Goal: Find contact information: Find contact information

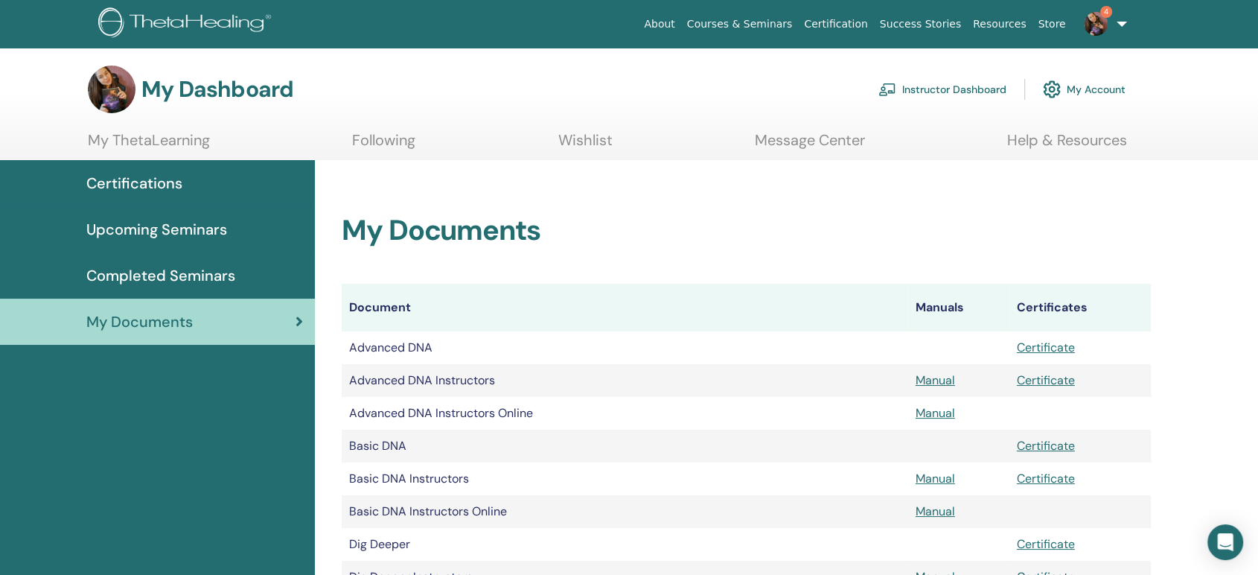
click at [156, 189] on span "Certifications" at bounding box center [134, 183] width 96 height 22
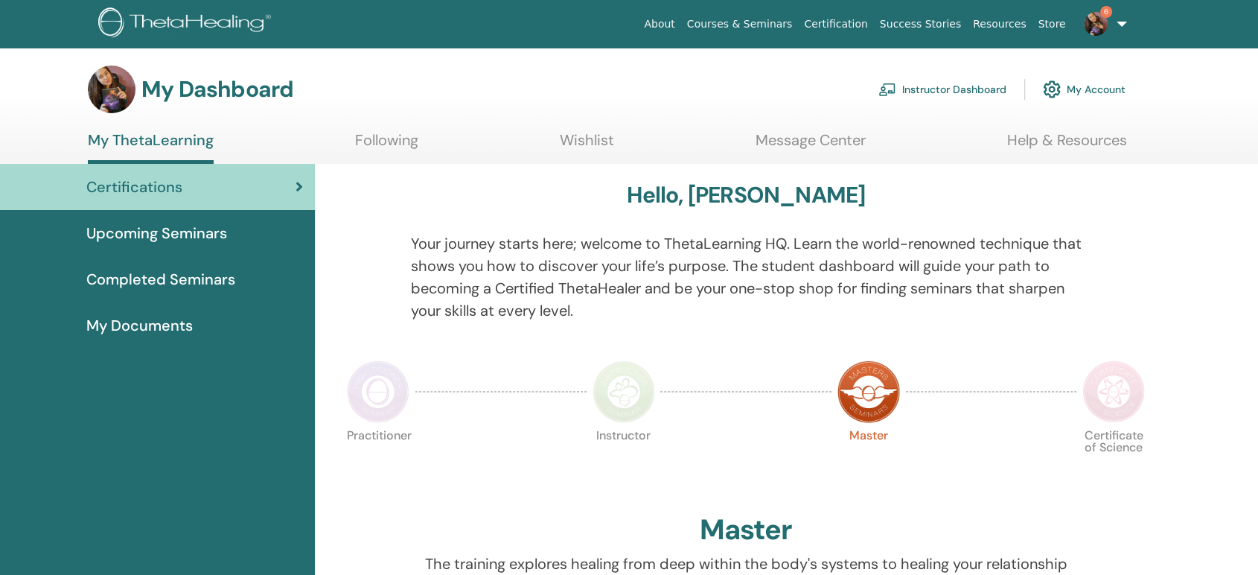
click at [218, 242] on span "Upcoming Seminars" at bounding box center [156, 233] width 141 height 22
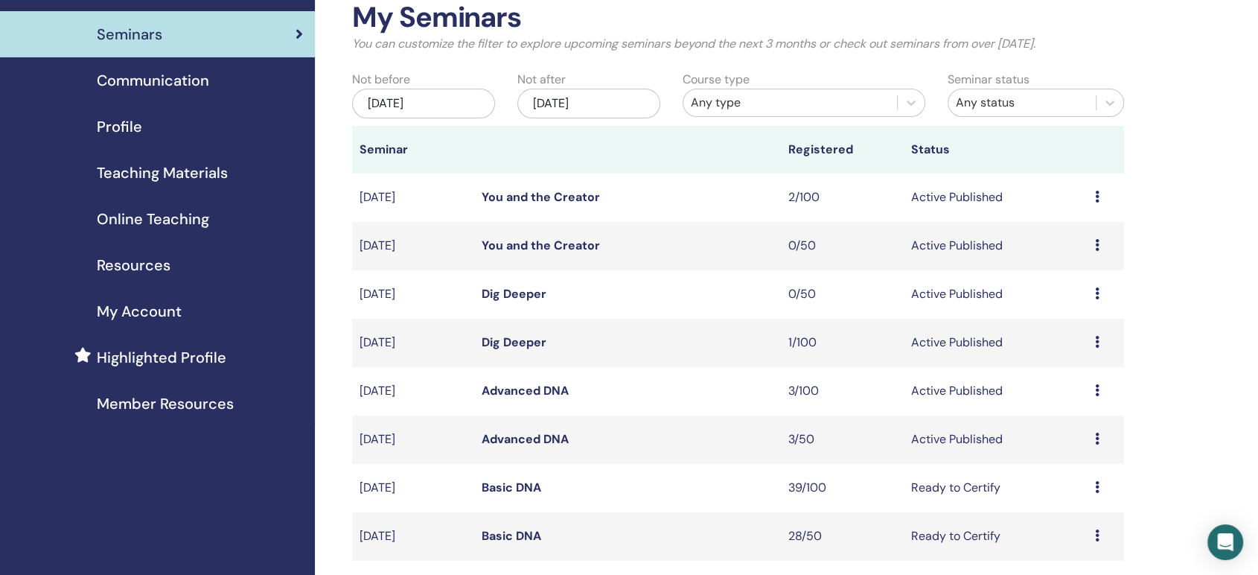
scroll to position [165, 0]
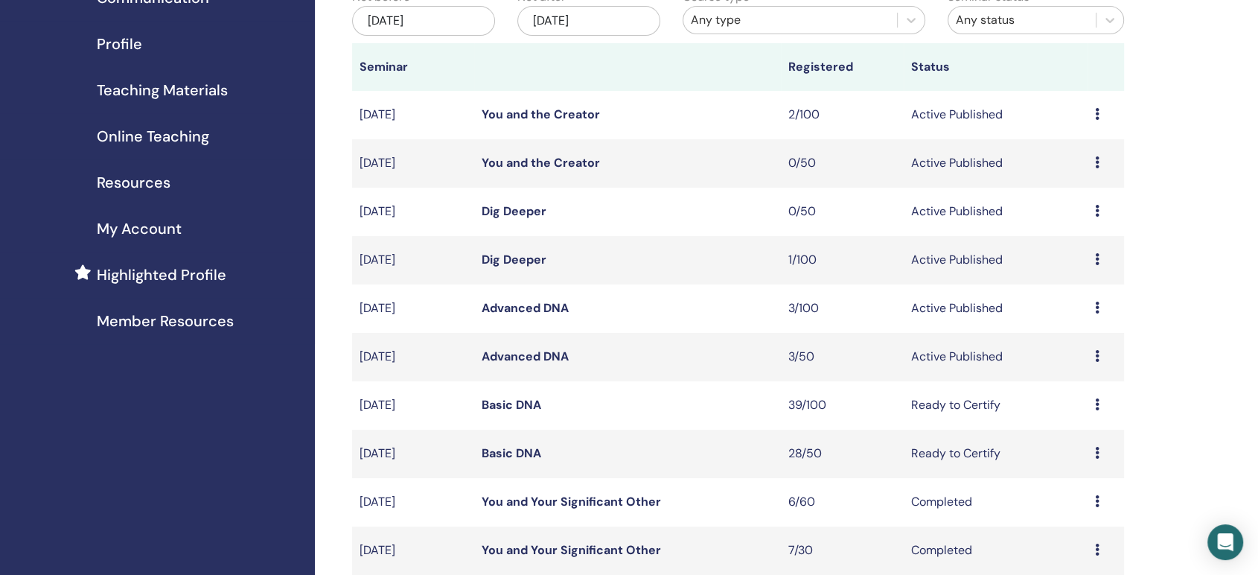
click at [521, 307] on link "Advanced DNA" at bounding box center [525, 308] width 87 height 16
click at [523, 359] on link "Advanced DNA" at bounding box center [525, 356] width 87 height 16
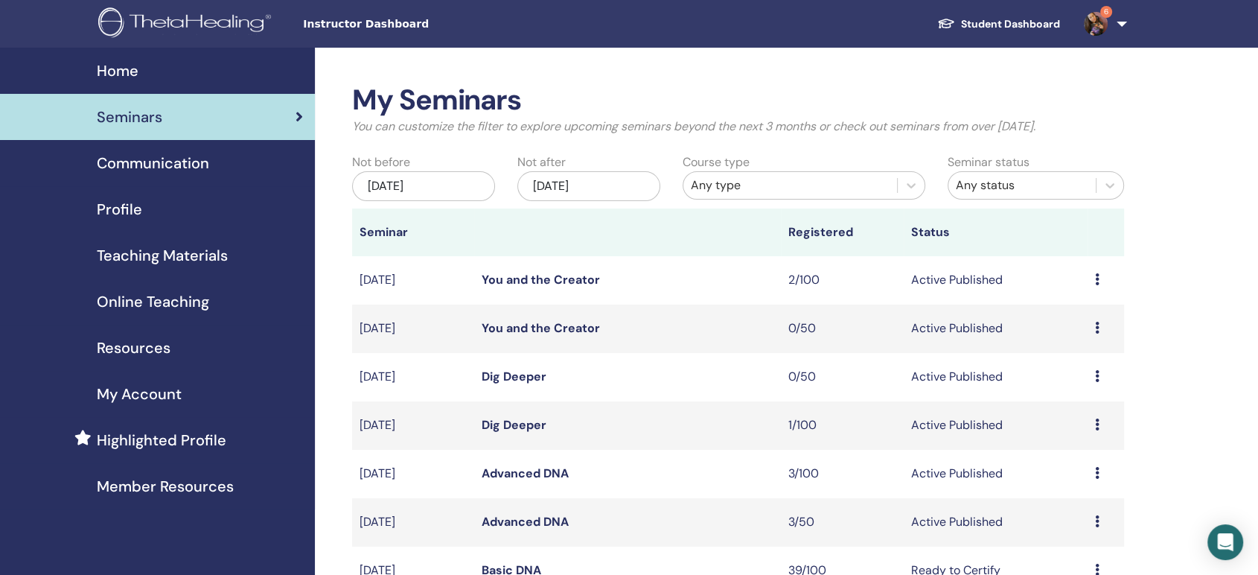
scroll to position [83, 0]
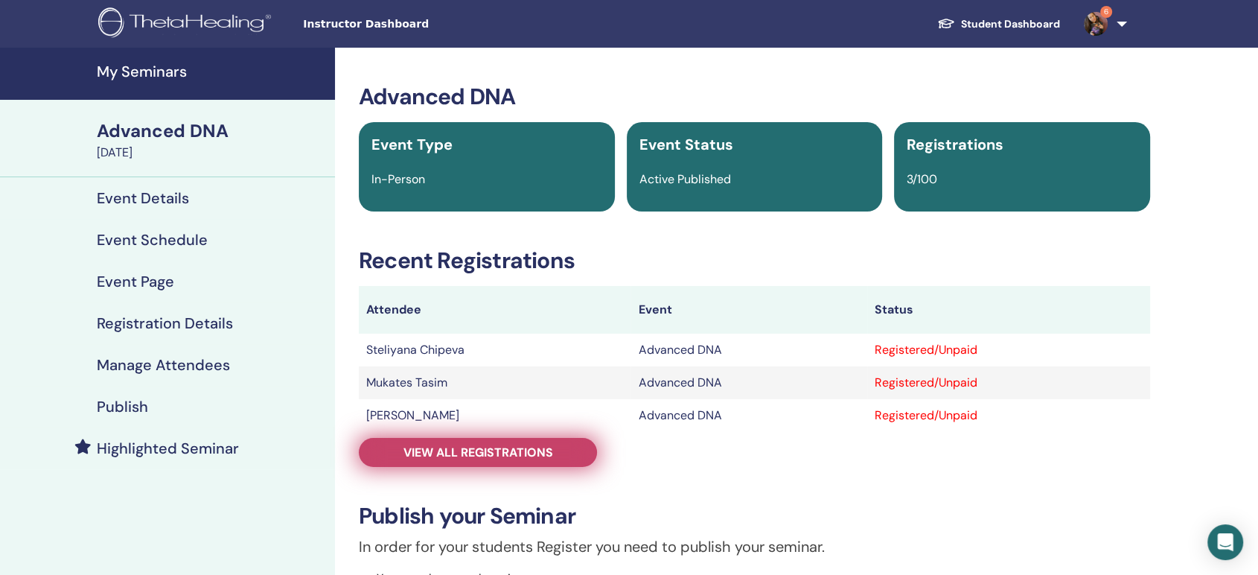
click at [482, 455] on span "View all registrations" at bounding box center [478, 452] width 150 height 16
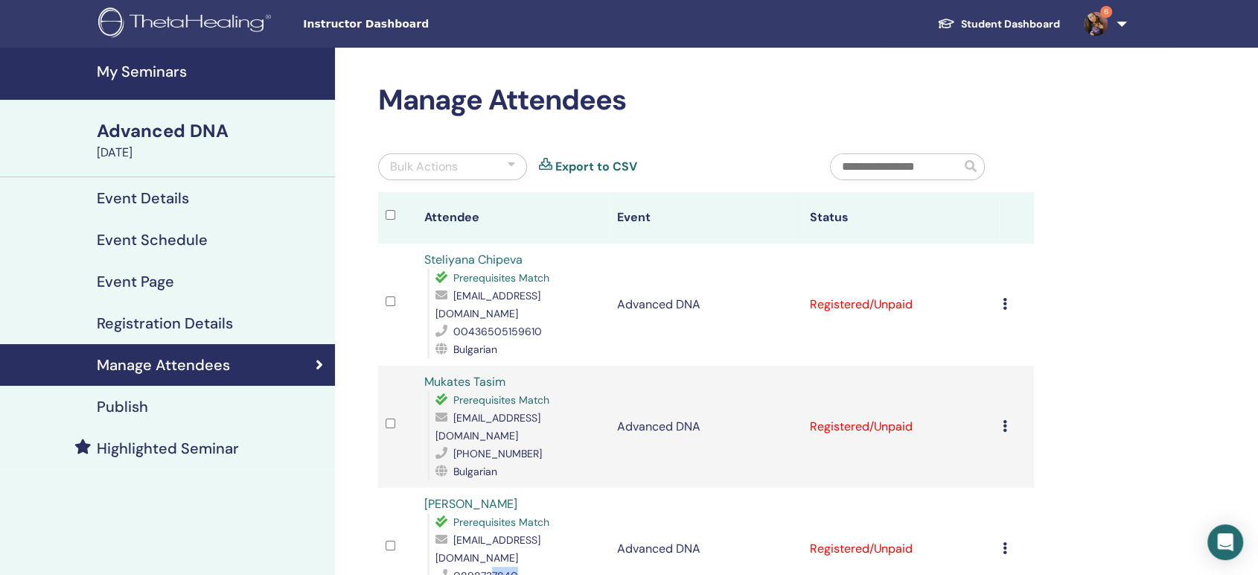
drag, startPoint x: 490, startPoint y: 539, endPoint x: 529, endPoint y: 540, distance: 38.7
click at [529, 566] on div "0898737840" at bounding box center [518, 575] width 167 height 18
copy span "7840"
drag, startPoint x: 495, startPoint y: 435, endPoint x: 561, endPoint y: 440, distance: 66.4
click at [561, 444] on div "+359889318765" at bounding box center [518, 453] width 167 height 18
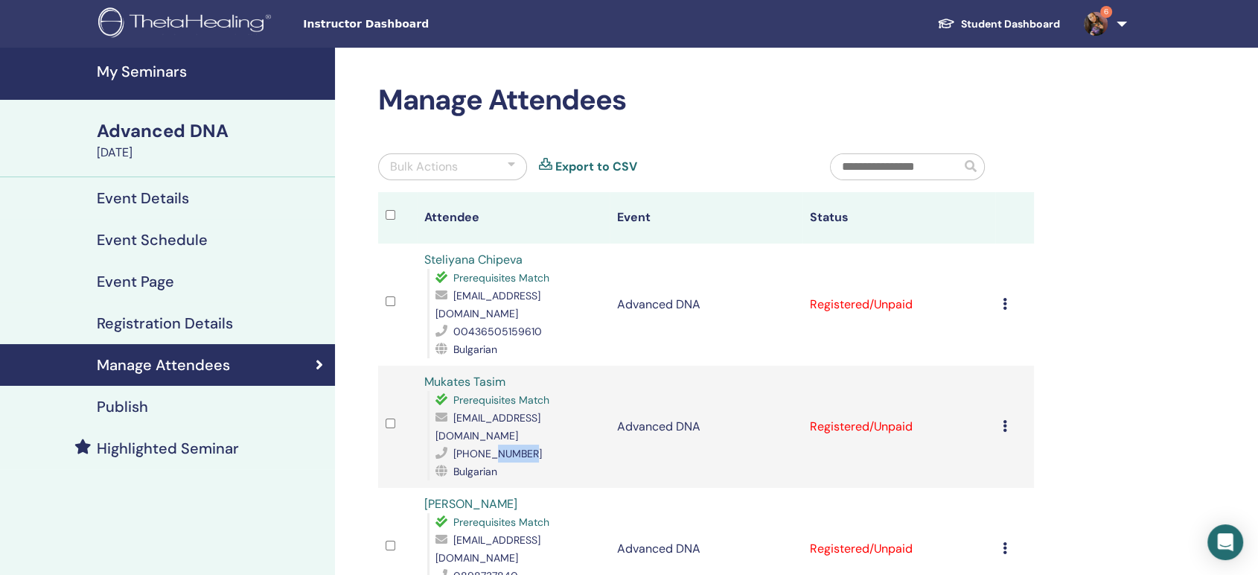
copy span "318765"
drag, startPoint x: 510, startPoint y: 331, endPoint x: 545, endPoint y: 331, distance: 35.0
click at [545, 331] on div "00436505159610" at bounding box center [518, 331] width 167 height 18
copy span "59610"
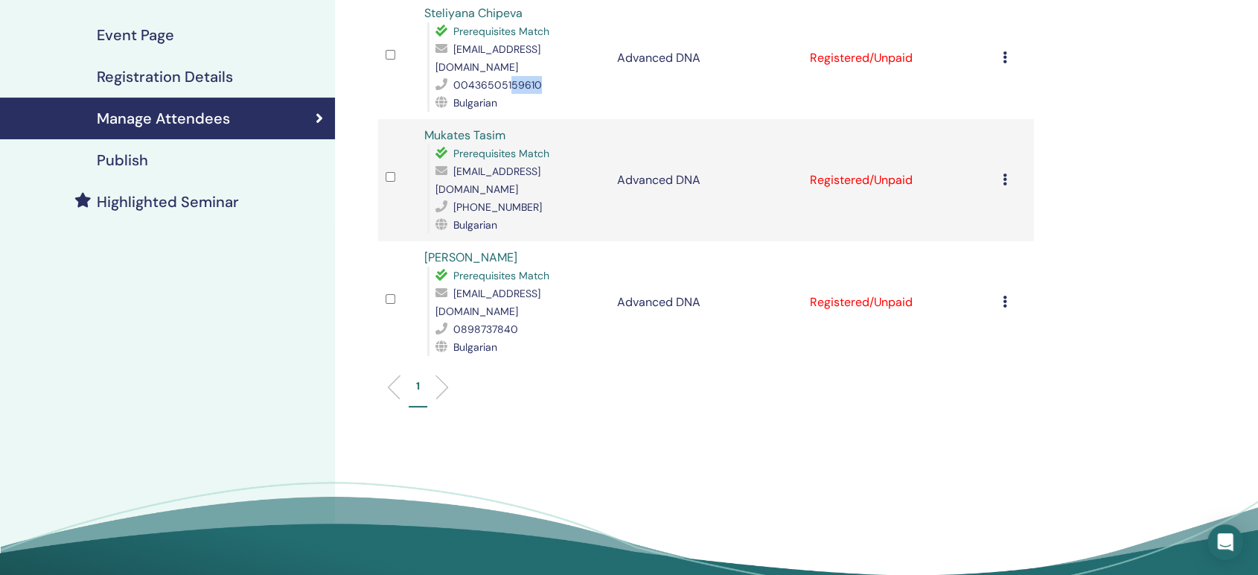
scroll to position [248, 0]
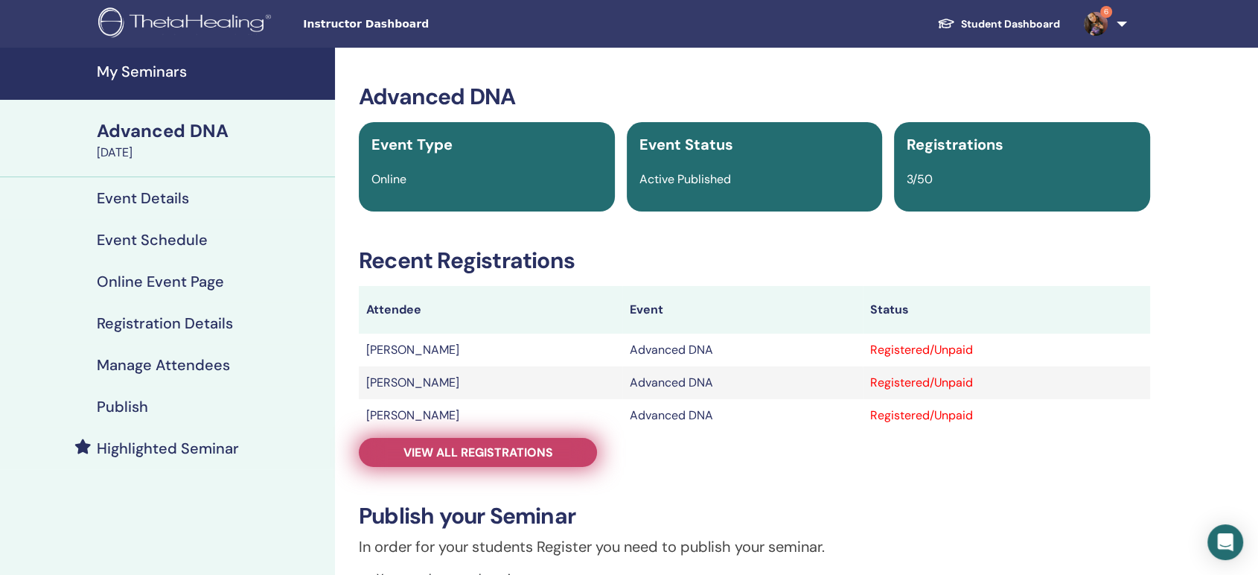
click at [518, 452] on span "View all registrations" at bounding box center [478, 452] width 150 height 16
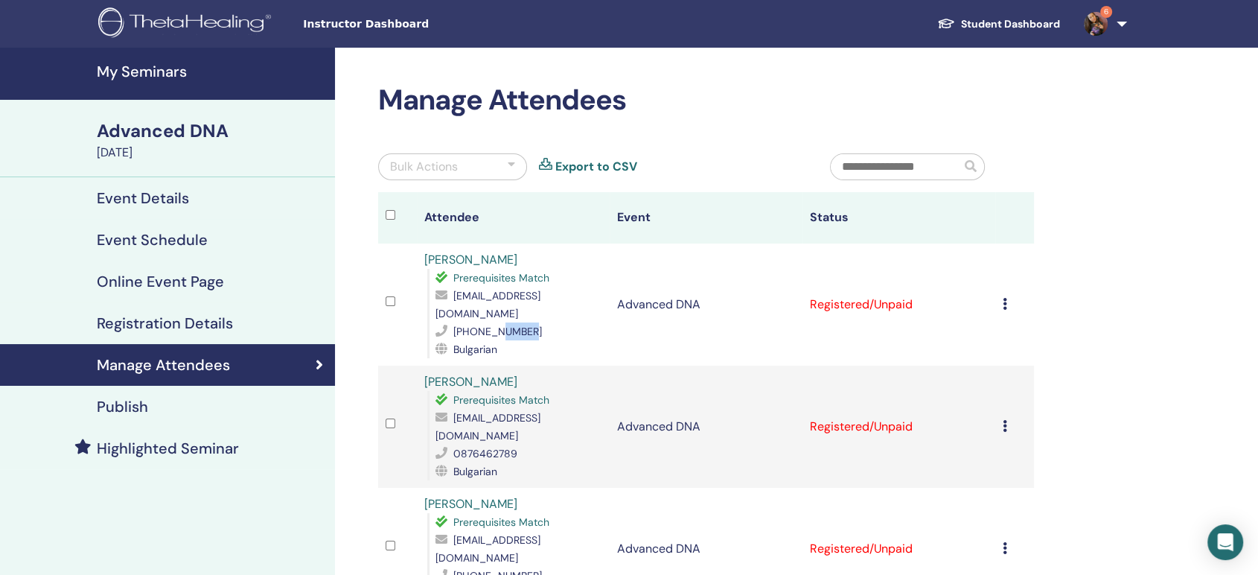
drag, startPoint x: 500, startPoint y: 311, endPoint x: 554, endPoint y: 314, distance: 53.7
click at [552, 322] on div "[PHONE_NUMBER]" at bounding box center [518, 331] width 167 height 18
copy span "92133"
drag, startPoint x: 480, startPoint y: 415, endPoint x: 525, endPoint y: 419, distance: 45.6
click at [525, 444] on div "0876462789" at bounding box center [518, 453] width 167 height 18
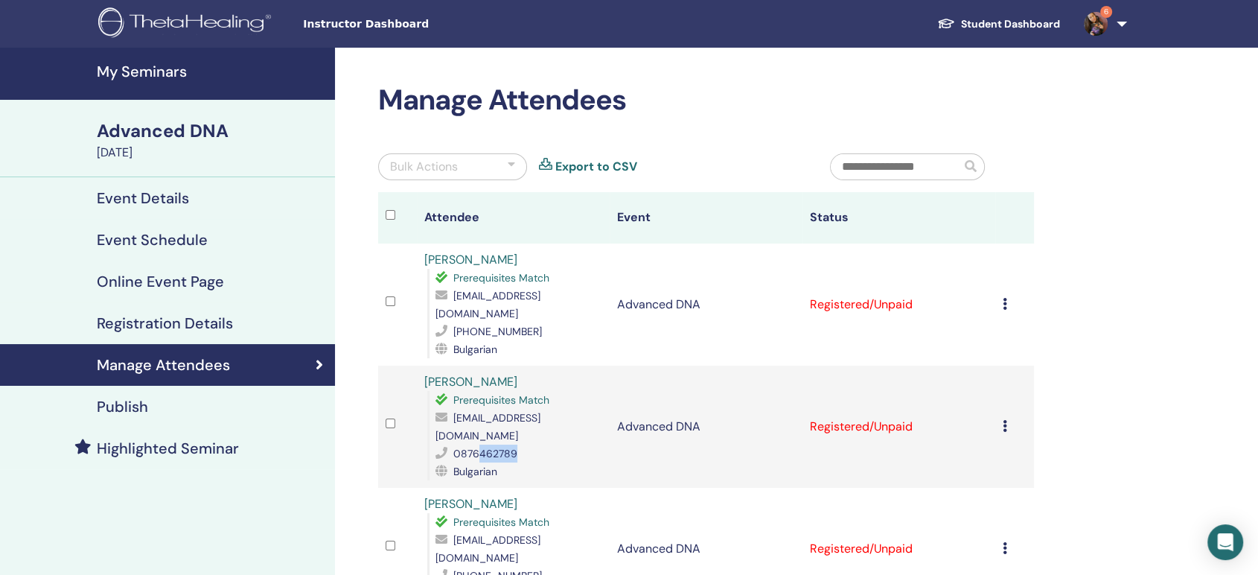
copy span "462789"
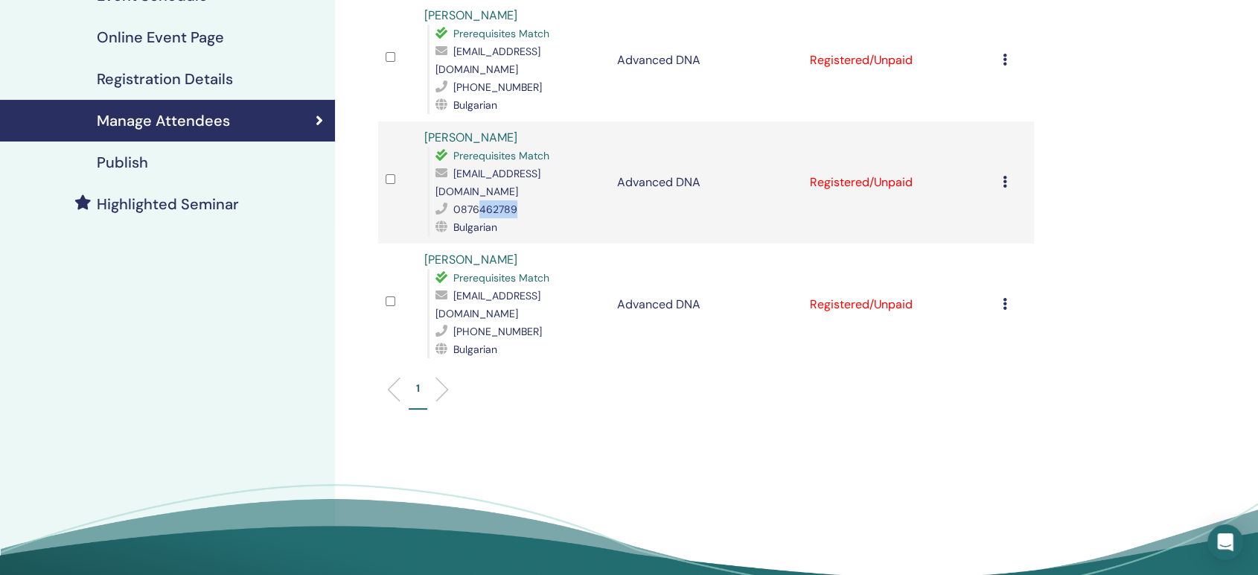
scroll to position [248, 0]
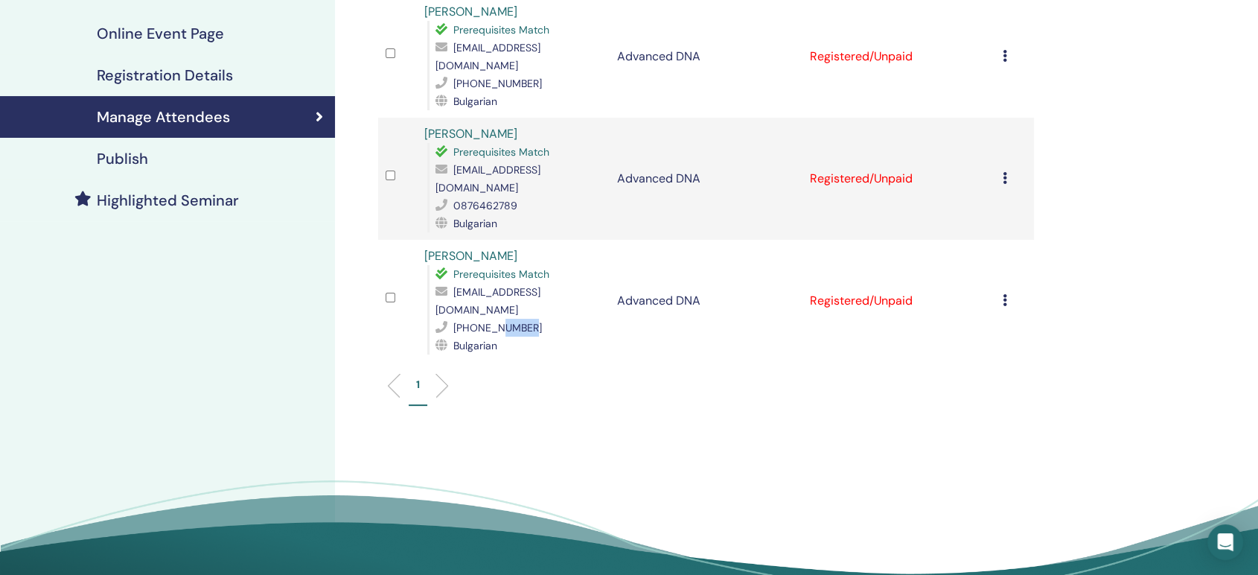
drag, startPoint x: 502, startPoint y: 272, endPoint x: 559, endPoint y: 277, distance: 57.5
click at [557, 319] on div "+359887933245" at bounding box center [518, 328] width 167 height 18
copy span "33245"
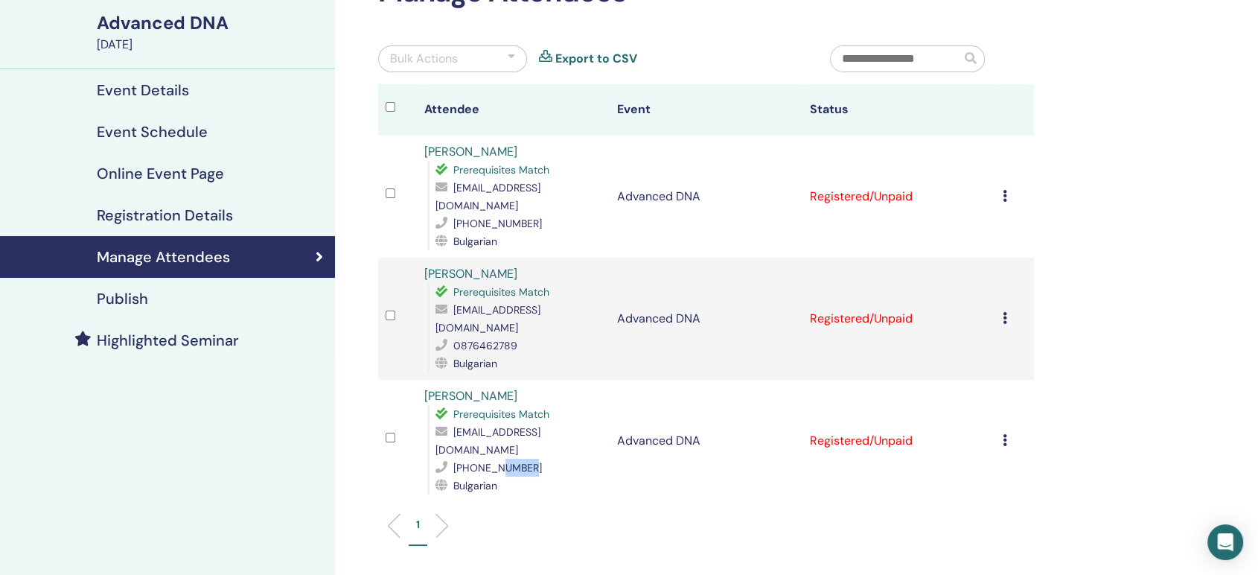
scroll to position [0, 0]
